Goal: Navigation & Orientation: Find specific page/section

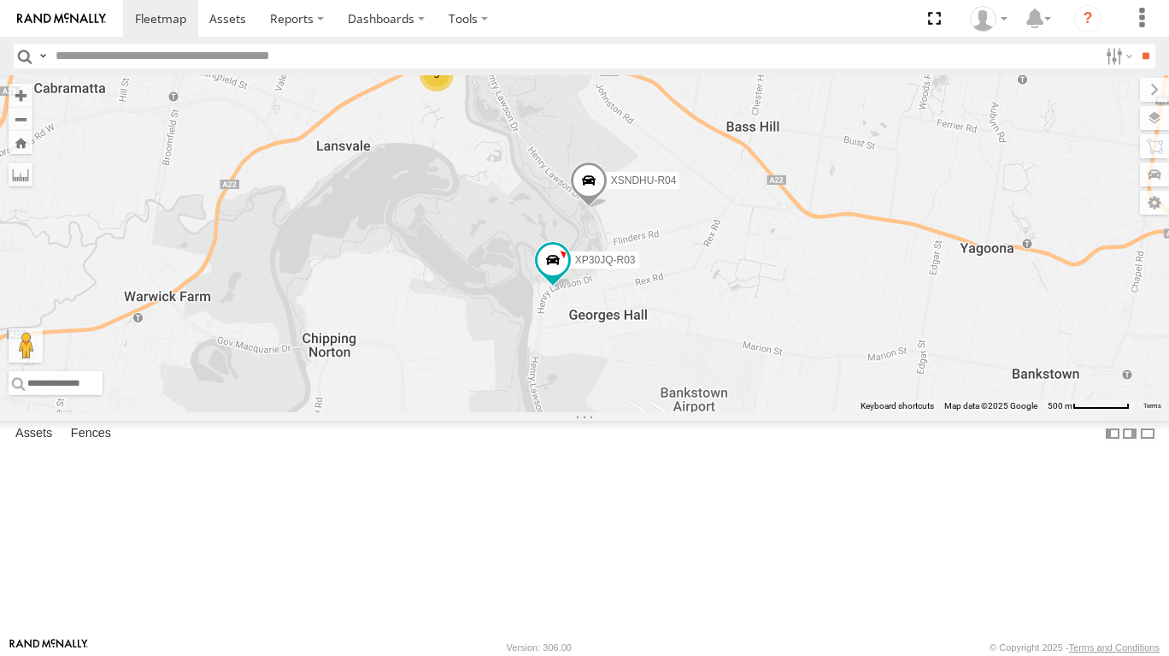
click at [1159, 119] on label at bounding box center [1154, 118] width 29 height 24
click at [0, 0] on span "Basemaps" at bounding box center [0, 0] width 0 height 0
click at [0, 0] on span "Satellite + Roadmap" at bounding box center [0, 0] width 0 height 0
click at [0, 0] on span "Overlays" at bounding box center [0, 0] width 0 height 0
click at [0, 0] on span "Traffic" at bounding box center [0, 0] width 0 height 0
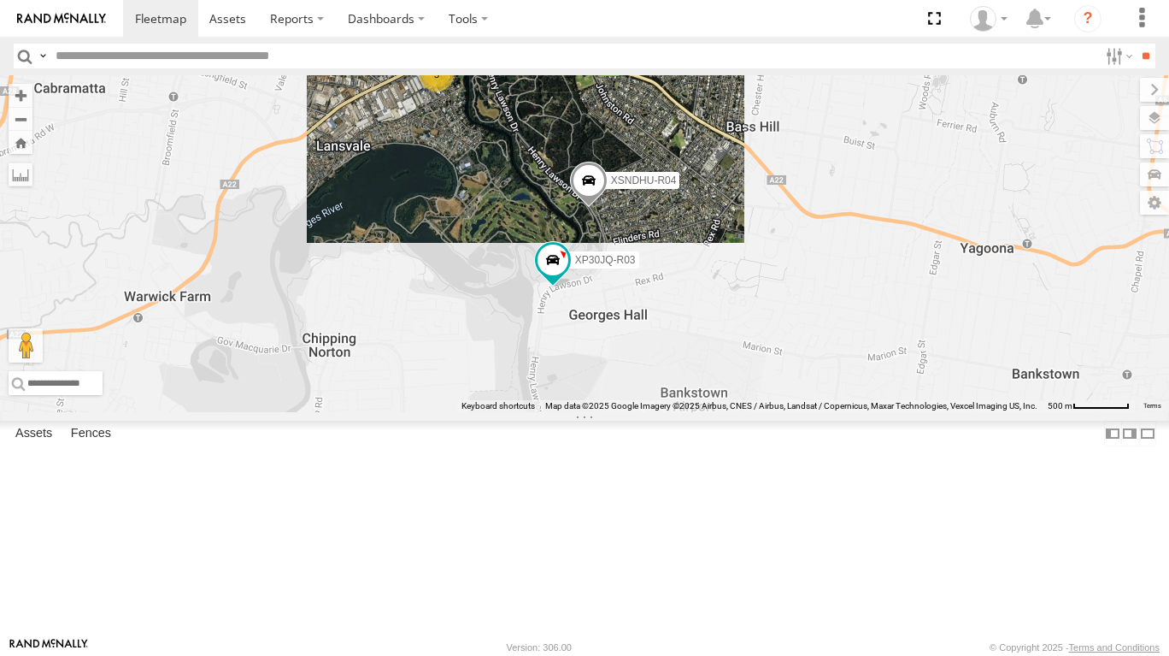
click at [1140, 86] on label at bounding box center [1154, 90] width 29 height 24
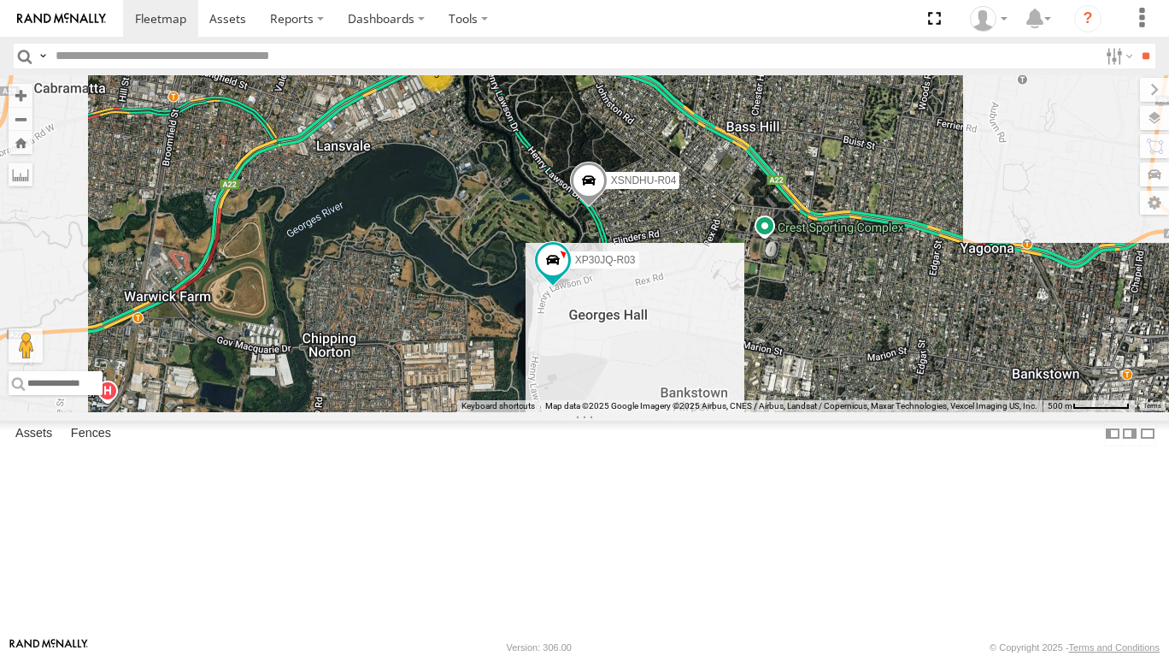
click at [600, 208] on span at bounding box center [589, 185] width 38 height 46
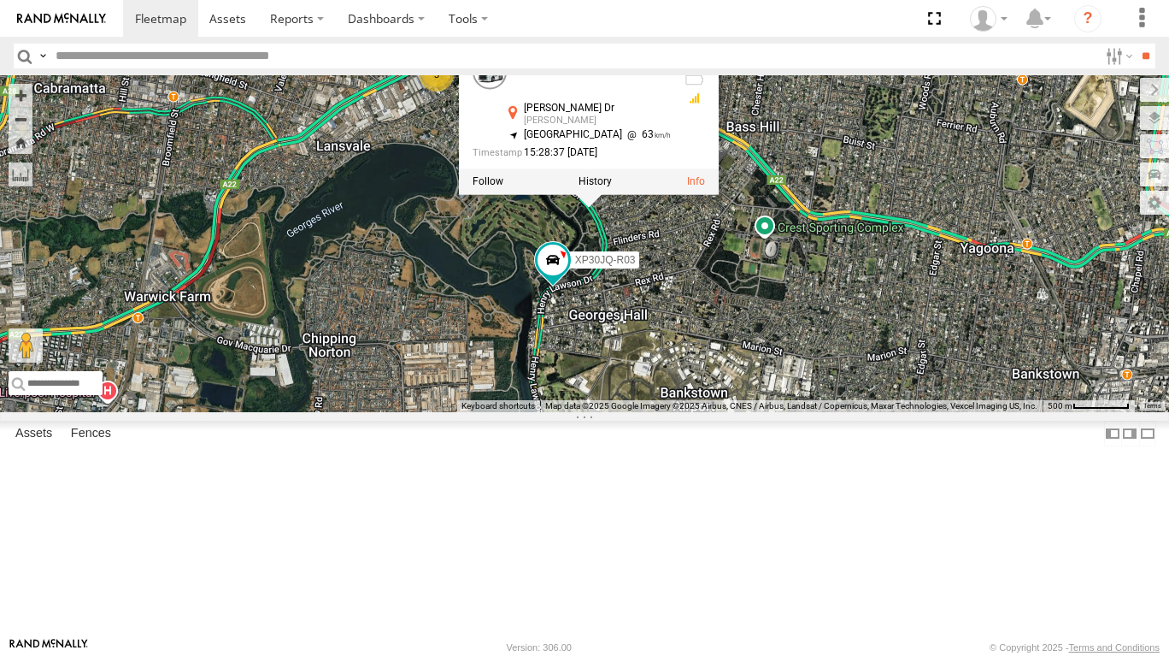
click at [552, 275] on span at bounding box center [553, 259] width 31 height 31
